Goal: Find specific page/section: Find specific page/section

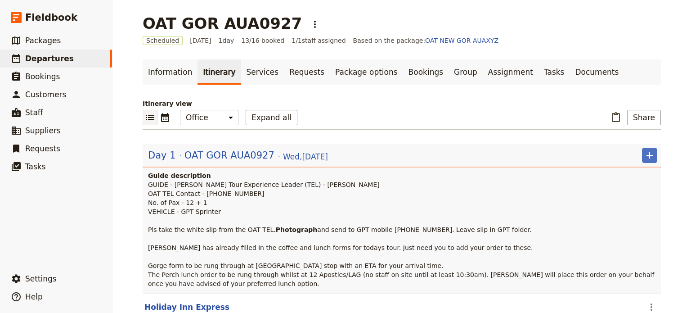
scroll to position [45, 0]
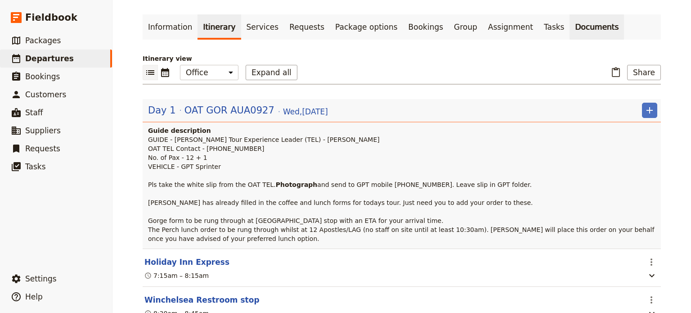
drag, startPoint x: 575, startPoint y: 25, endPoint x: 565, endPoint y: 27, distance: 10.1
click at [574, 26] on ul "Information Itinerary Services Requests Package options Bookings Group Assignme…" at bounding box center [402, 26] width 518 height 25
click at [570, 27] on link "Documents" at bounding box center [597, 26] width 54 height 25
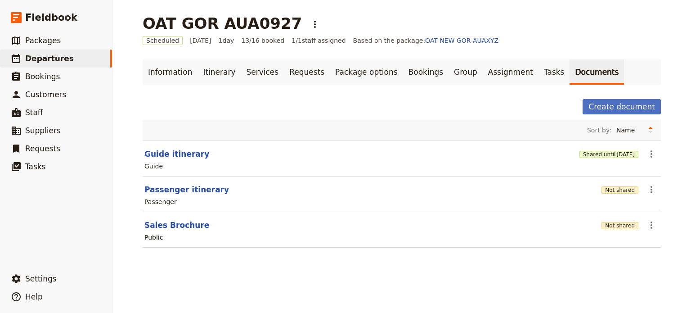
click at [172, 159] on section "Guide itinerary Shared until [DATE] ​ Guide" at bounding box center [402, 158] width 518 height 36
click at [172, 154] on button "Guide itinerary" at bounding box center [176, 154] width 65 height 11
select select "STAFF"
select select "RUN_SHEET"
select select "DEFAULT"
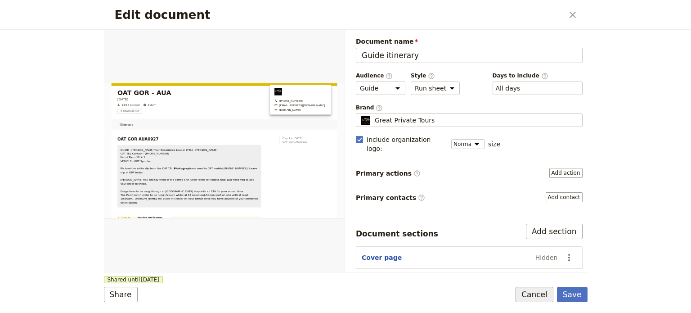
click at [533, 293] on button "Cancel" at bounding box center [535, 294] width 38 height 15
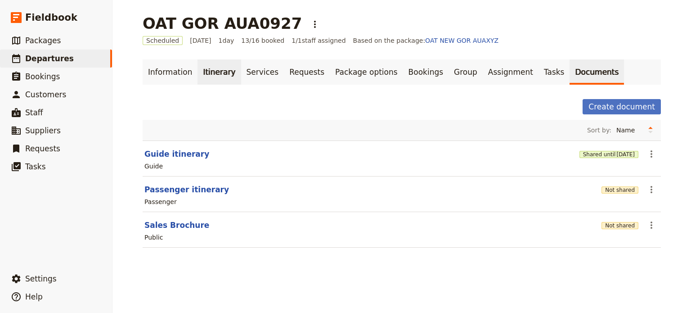
click at [198, 72] on link "Itinerary" at bounding box center [219, 71] width 43 height 25
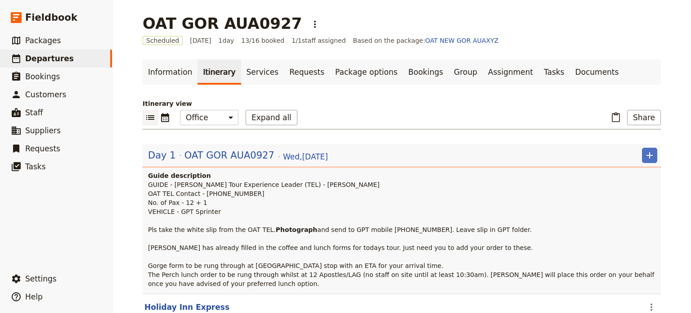
scroll to position [90, 0]
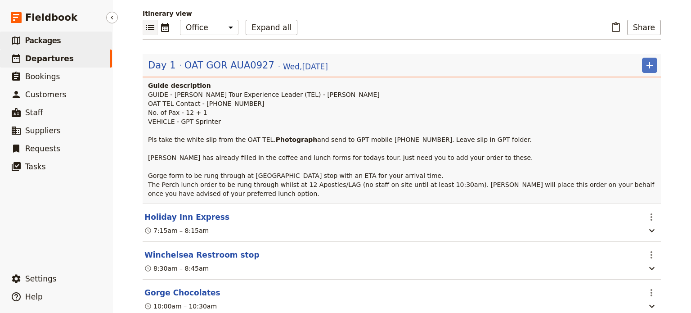
drag, startPoint x: 29, startPoint y: 40, endPoint x: 30, endPoint y: 34, distance: 5.5
click at [29, 40] on span "Packages" at bounding box center [43, 40] width 36 height 9
